Goal: Task Accomplishment & Management: Use online tool/utility

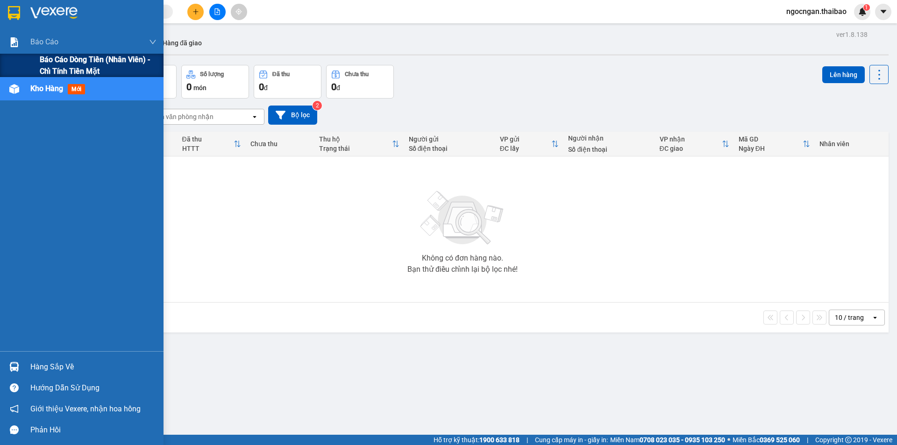
click at [68, 64] on span "Báo cáo dòng tiền (nhân viên) - chỉ tính tiền mặt" at bounding box center [98, 65] width 117 height 23
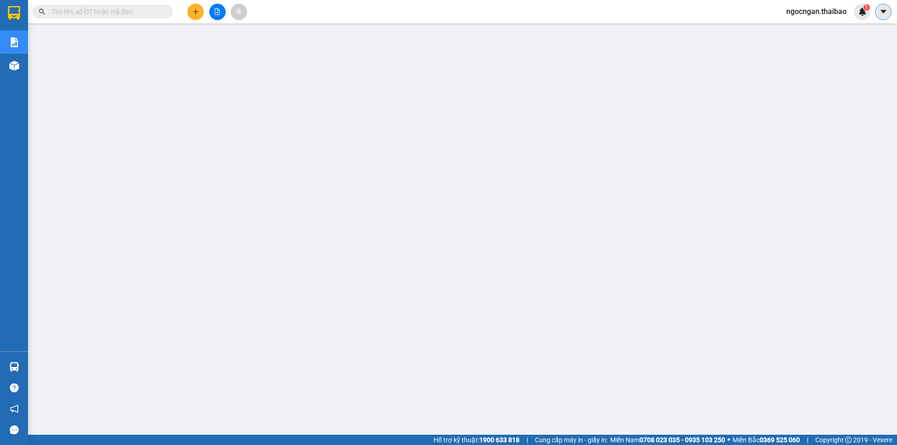
click at [882, 10] on icon "caret-down" at bounding box center [883, 11] width 6 height 3
click at [864, 7] on sup "1" at bounding box center [866, 7] width 7 height 7
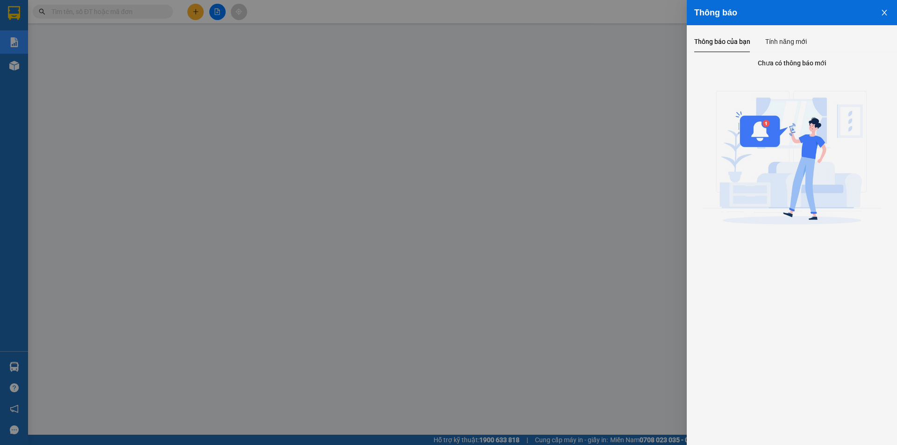
click at [660, 39] on div at bounding box center [448, 222] width 897 height 445
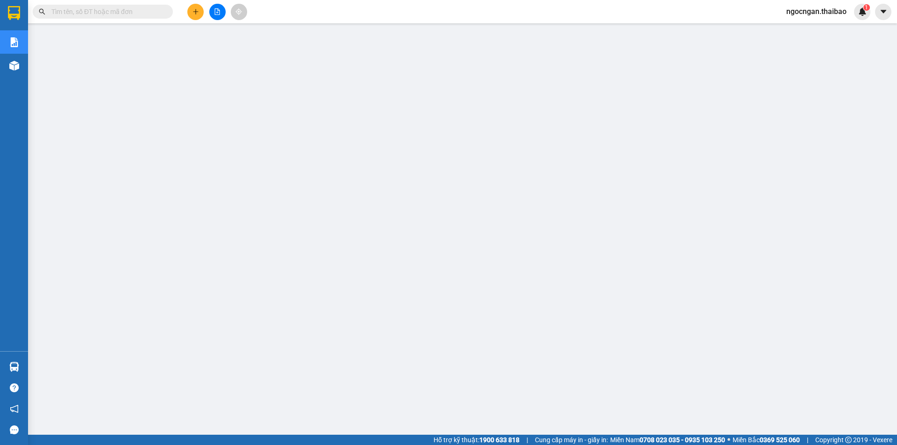
click at [813, 14] on span "ngocngan.thaibao" at bounding box center [815, 12] width 75 height 12
click at [816, 33] on span "Đăng xuất" at bounding box center [820, 29] width 56 height 10
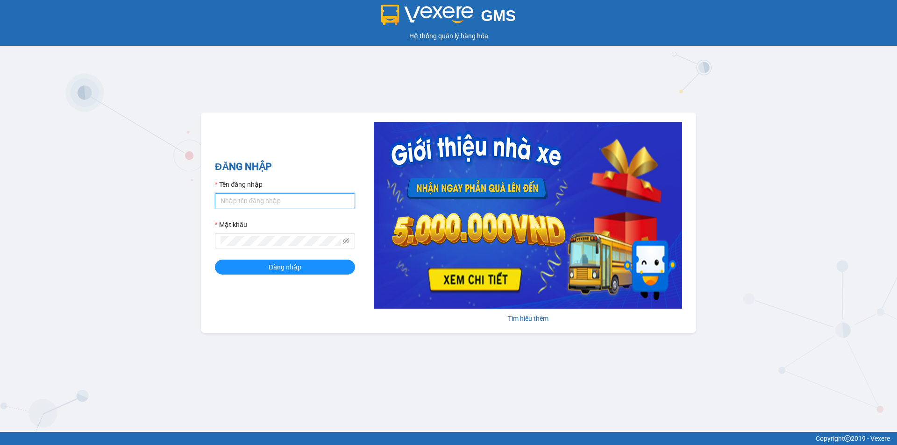
click at [283, 196] on input "Tên đăng nhập" at bounding box center [285, 200] width 140 height 15
type input "[PERSON_NAME].thaibao"
click at [215, 260] on button "Đăng nhập" at bounding box center [285, 267] width 140 height 15
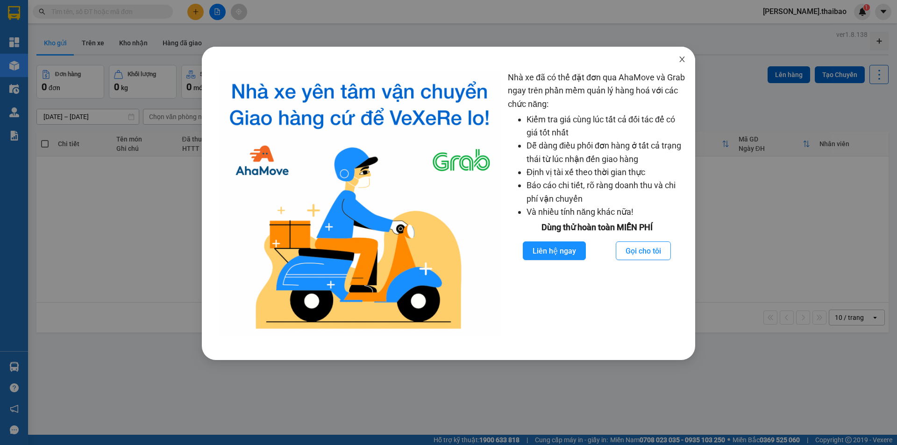
click at [682, 59] on icon "close" at bounding box center [681, 59] width 7 height 7
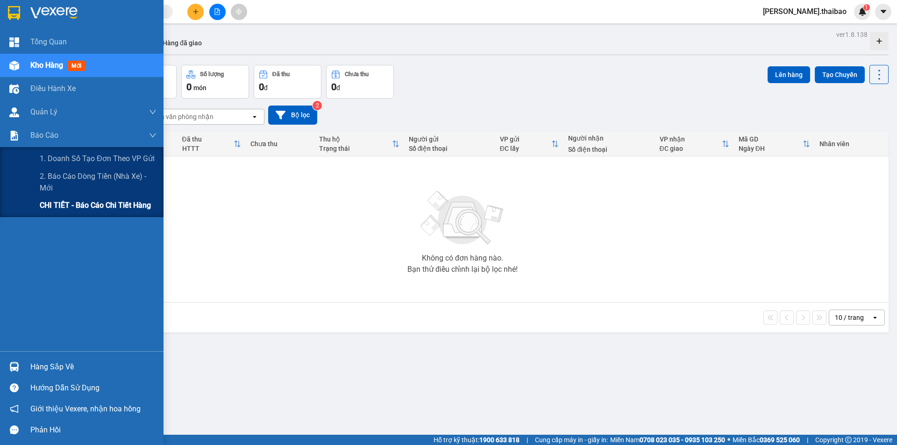
click at [116, 204] on span "CHI TIẾT - Báo cáo chi tiết hàng" at bounding box center [95, 205] width 111 height 12
